Goal: Find specific page/section: Find specific page/section

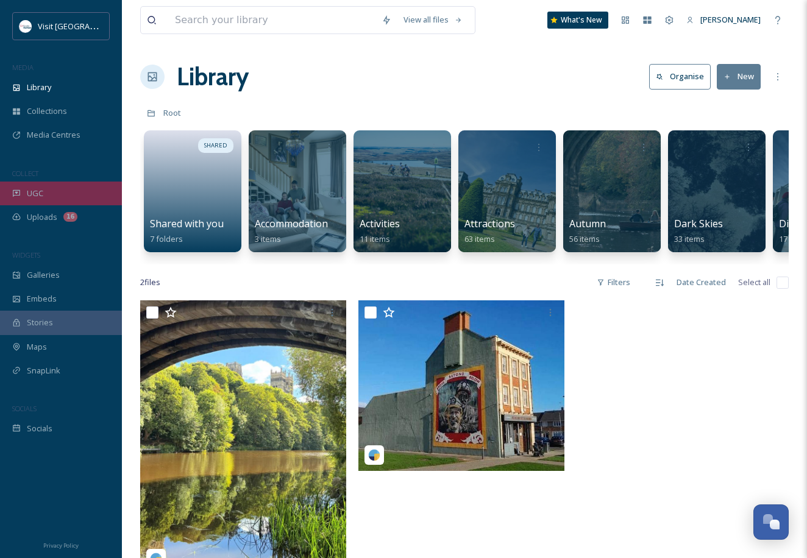
click at [48, 185] on div "UGC" at bounding box center [61, 194] width 122 height 24
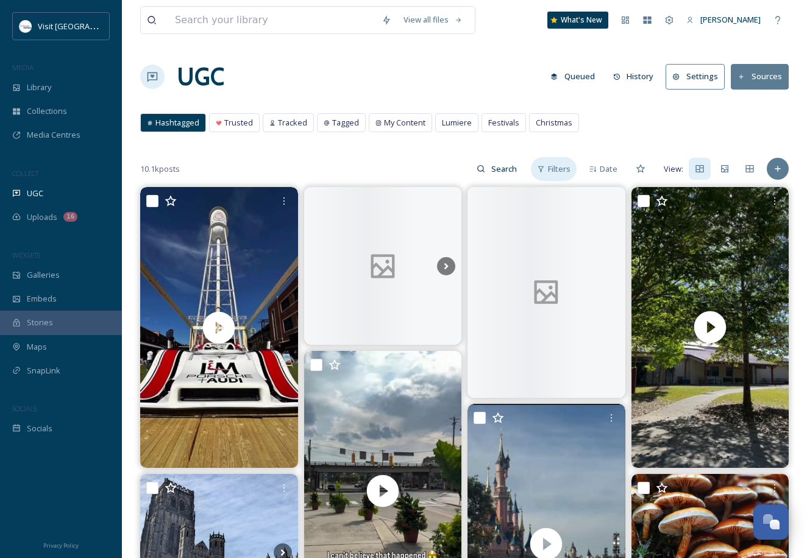
click at [566, 174] on span "Filters" at bounding box center [559, 169] width 23 height 12
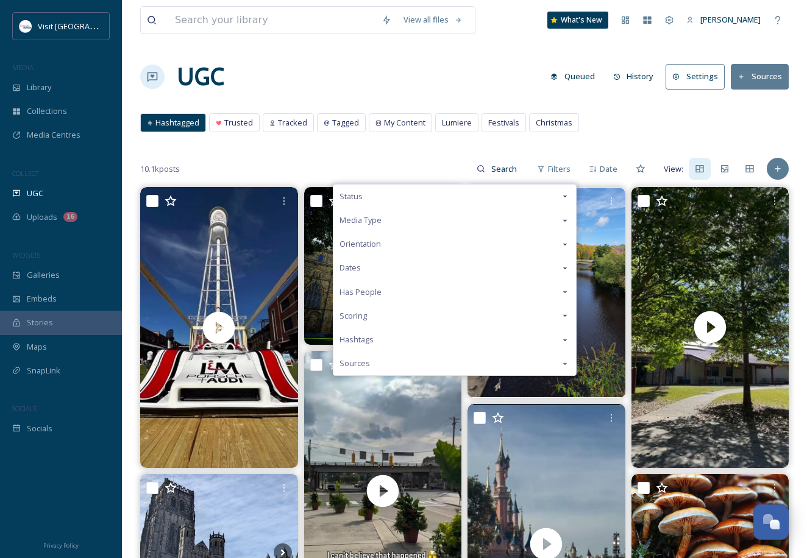
click at [382, 204] on div "Status" at bounding box center [454, 197] width 243 height 24
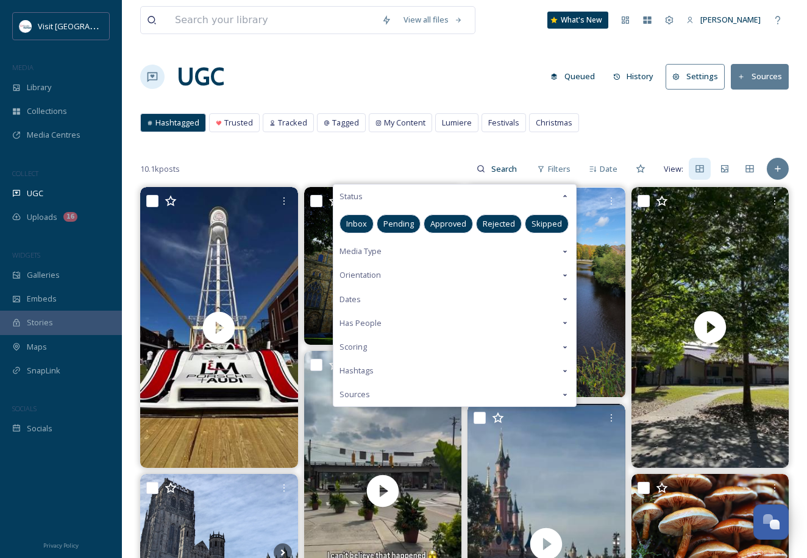
click at [446, 223] on span "Approved" at bounding box center [448, 224] width 36 height 12
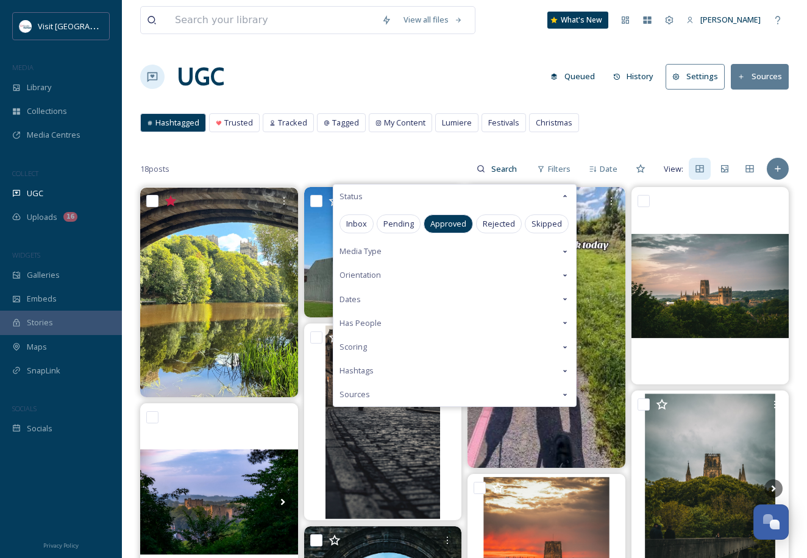
click at [601, 138] on div "Hashtagged Trusted Tracked Tagged My Content Lumiere Festivals Christmas Hashta…" at bounding box center [464, 125] width 648 height 25
